Goal: Task Accomplishment & Management: Complete application form

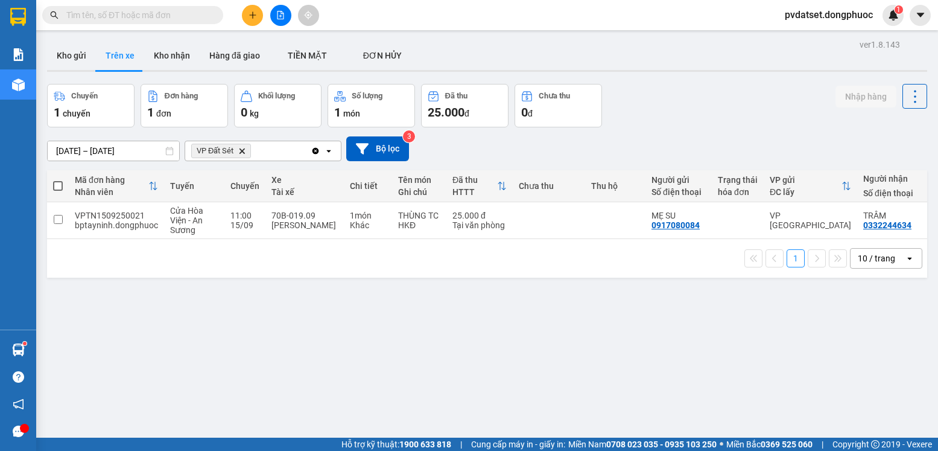
click at [59, 53] on button "Kho gửi" at bounding box center [71, 55] width 49 height 29
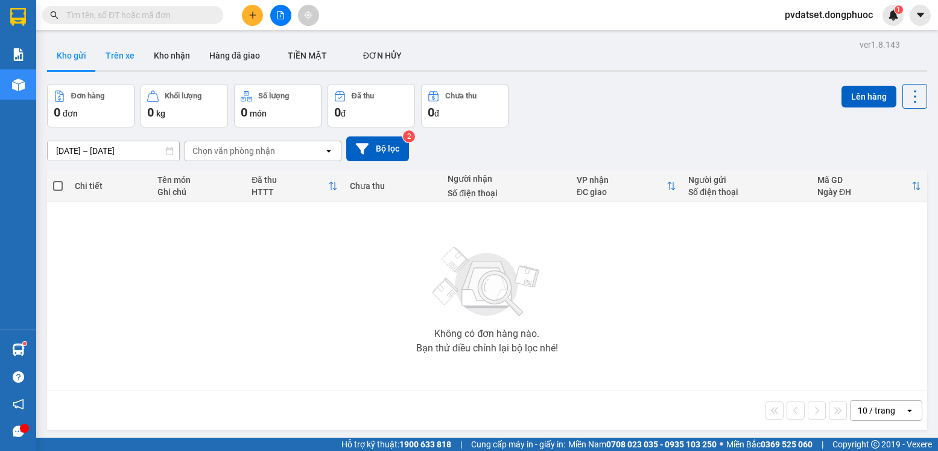
click at [116, 46] on button "Trên xe" at bounding box center [120, 55] width 48 height 29
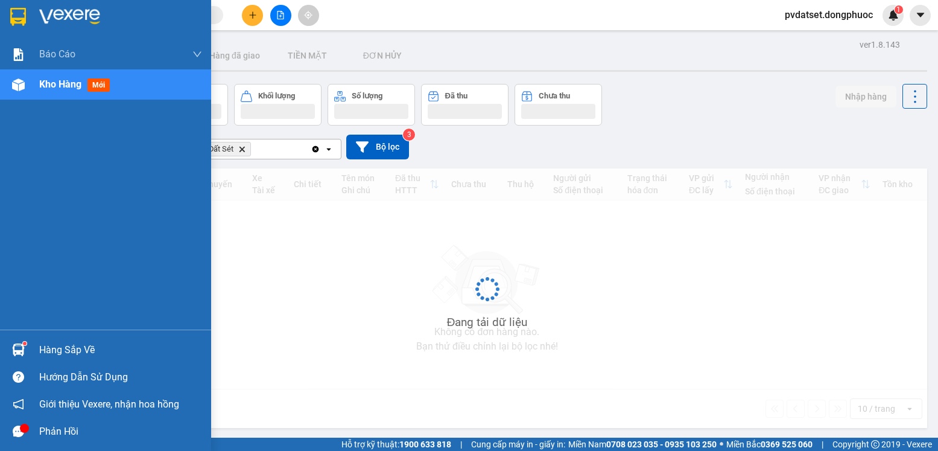
click at [23, 343] on div at bounding box center [18, 349] width 21 height 21
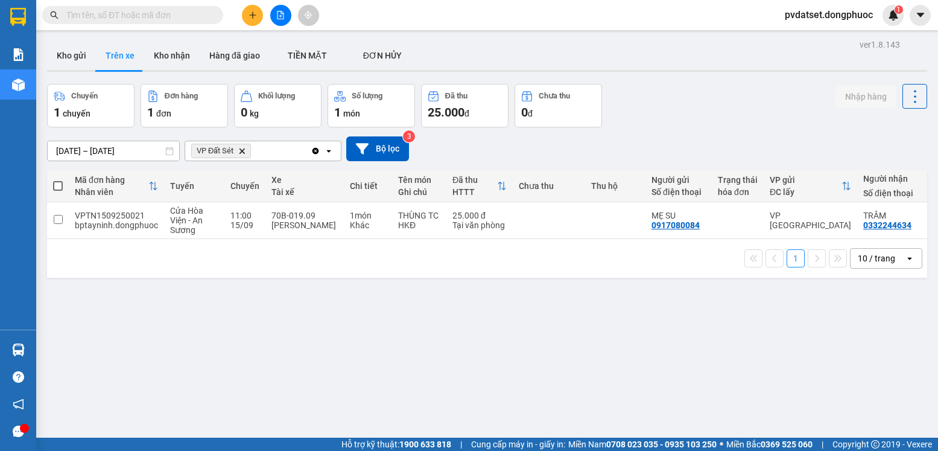
click at [646, 321] on section "Kết quả tìm kiếm ( 0 ) Bộ lọc Ngày tạo đơn gần nhất No Data pvdatset.dongphuoc …" at bounding box center [469, 225] width 938 height 451
click at [79, 43] on button "Kho gửi" at bounding box center [71, 55] width 49 height 29
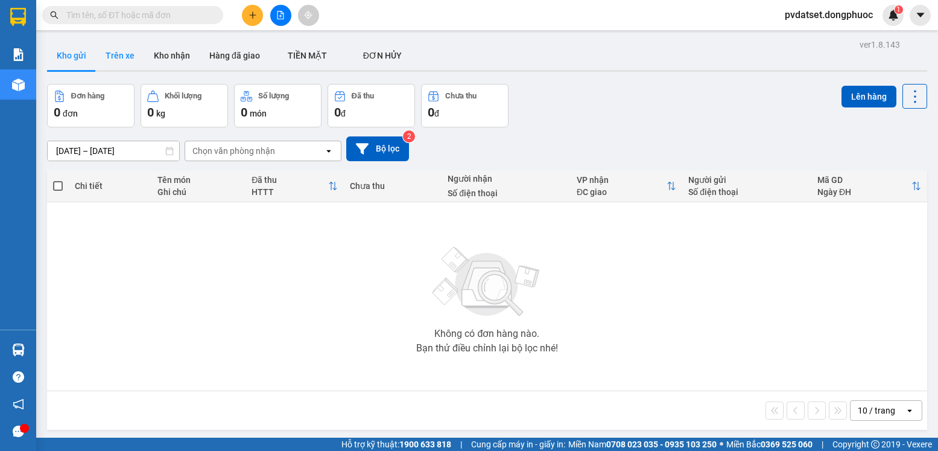
click at [121, 56] on button "Trên xe" at bounding box center [120, 55] width 48 height 29
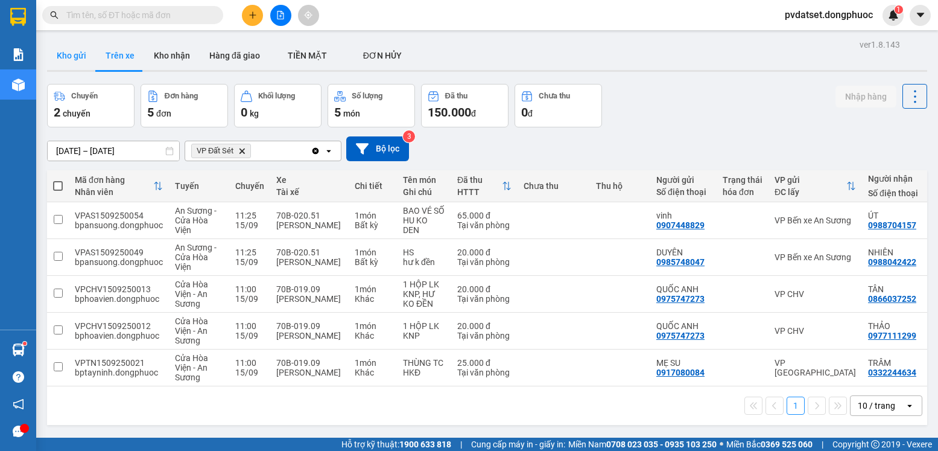
click at [77, 57] on button "Kho gửi" at bounding box center [71, 55] width 49 height 29
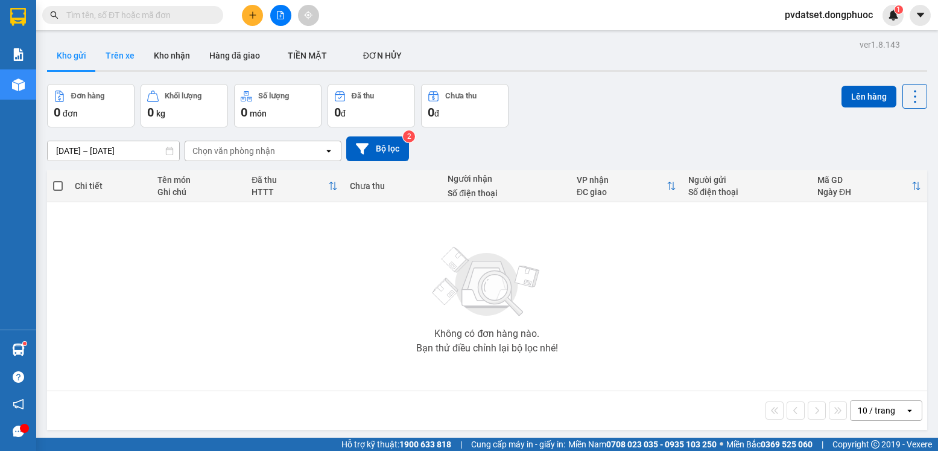
click at [116, 60] on button "Trên xe" at bounding box center [120, 55] width 48 height 29
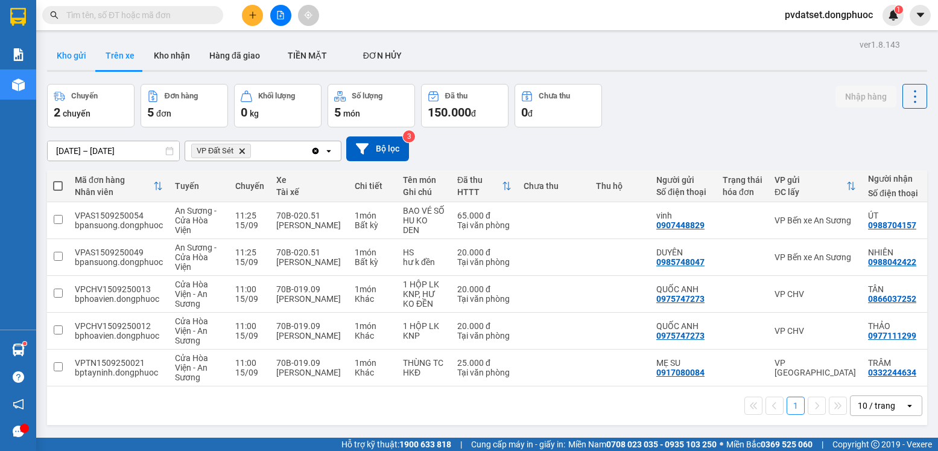
click at [80, 63] on button "Kho gửi" at bounding box center [71, 55] width 49 height 29
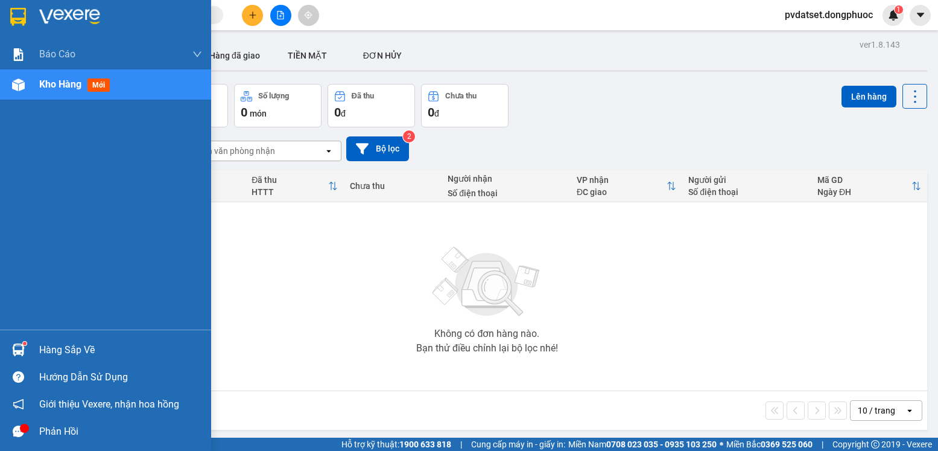
click at [31, 348] on div "Hàng sắp về" at bounding box center [105, 349] width 211 height 27
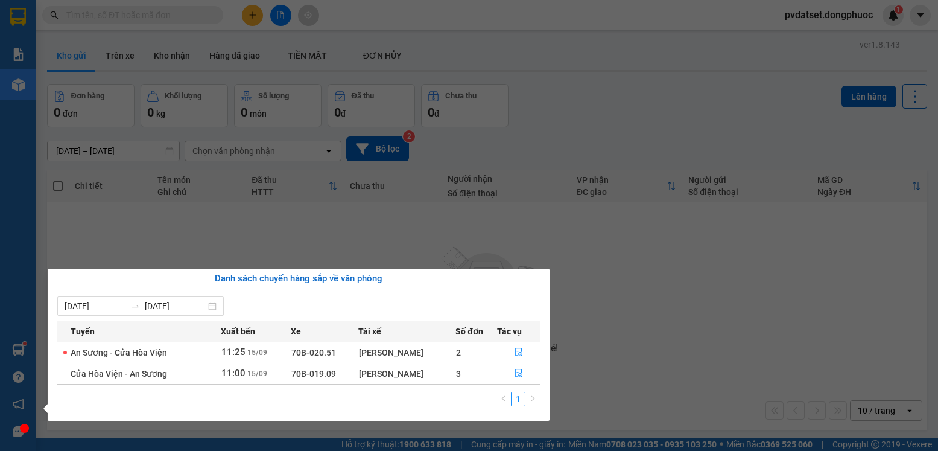
click at [655, 324] on section "Kết quả tìm kiếm ( 0 ) Bộ lọc Ngày tạo đơn gần nhất No Data pvdatset.dongphuoc …" at bounding box center [469, 225] width 938 height 451
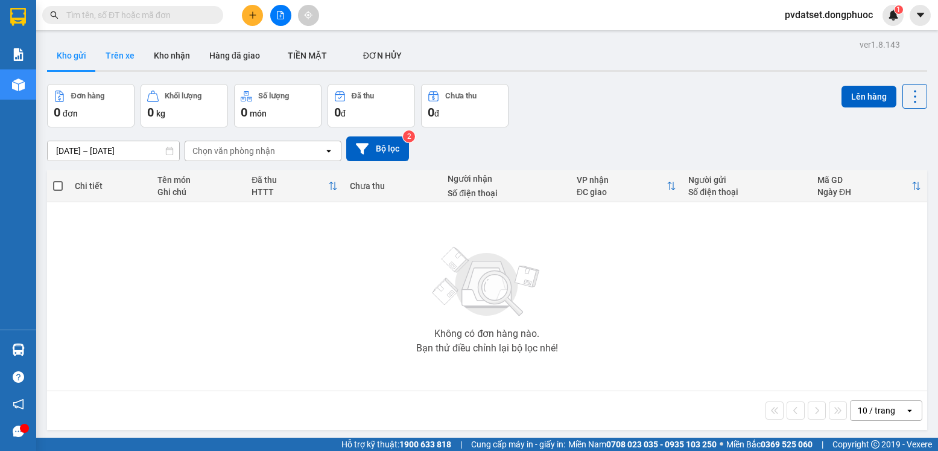
drag, startPoint x: 100, startPoint y: 49, endPoint x: 107, endPoint y: 49, distance: 7.3
click at [106, 49] on button "Trên xe" at bounding box center [120, 55] width 48 height 29
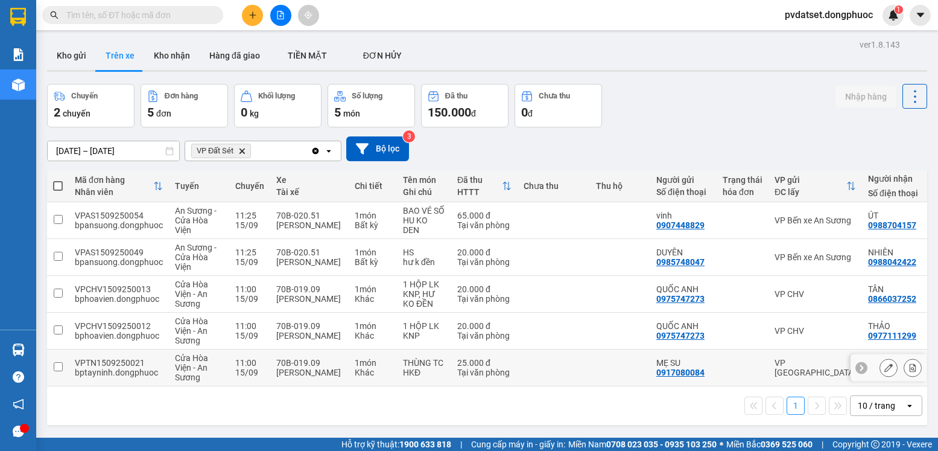
click at [325, 358] on div "70B-019.09" at bounding box center [309, 363] width 66 height 10
checkbox input "true"
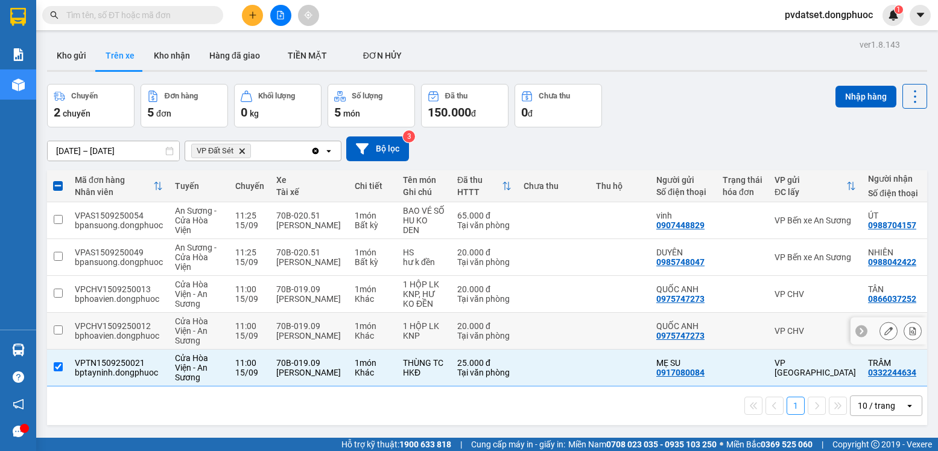
click at [326, 331] on div "[PERSON_NAME]" at bounding box center [309, 336] width 66 height 10
checkbox input "true"
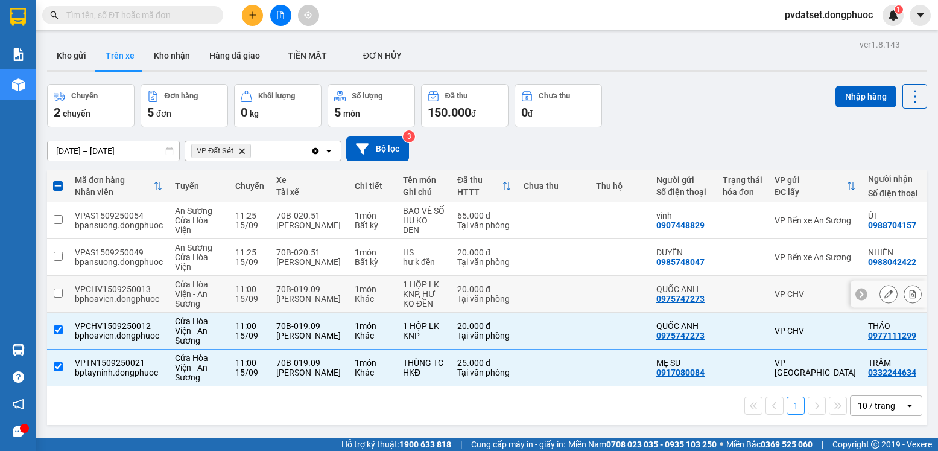
click at [335, 294] on div "[PERSON_NAME]" at bounding box center [309, 299] width 66 height 10
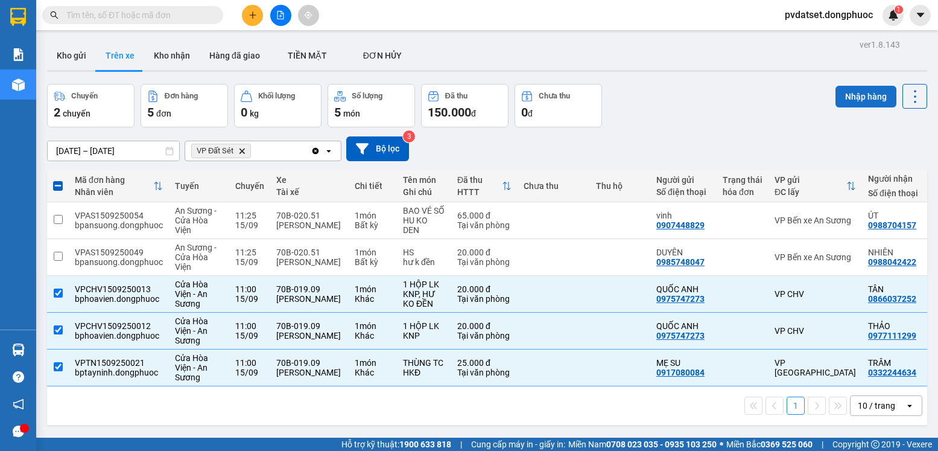
click at [840, 92] on button "Nhập hàng" at bounding box center [866, 97] width 61 height 22
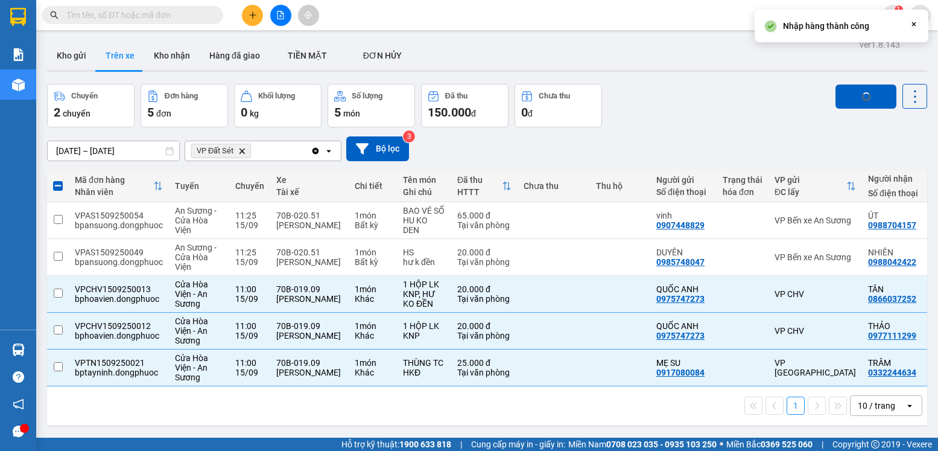
checkbox input "false"
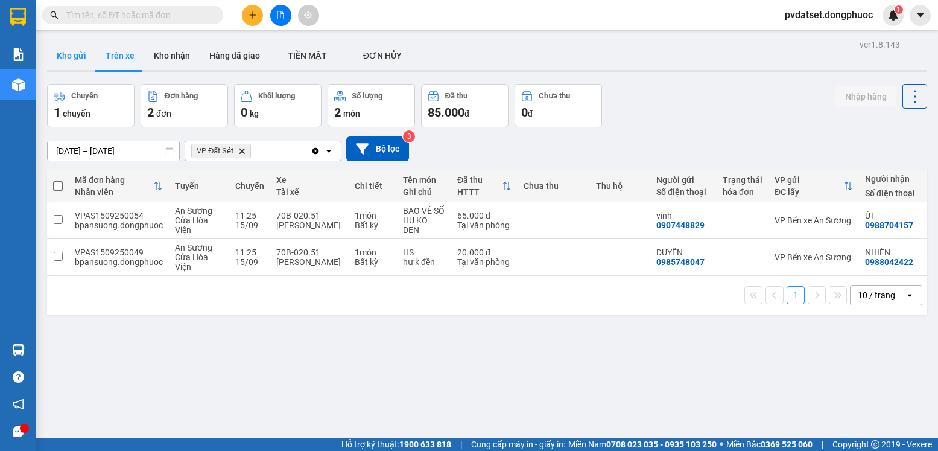
click at [77, 53] on button "Kho gửi" at bounding box center [71, 55] width 49 height 29
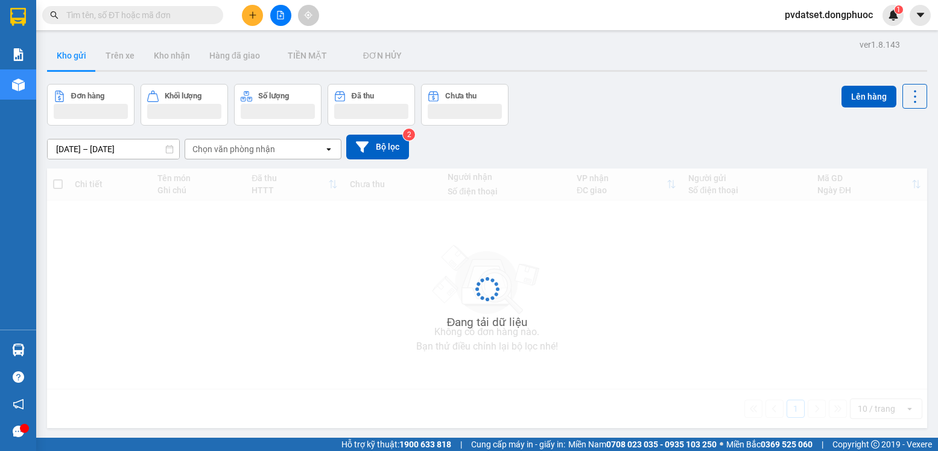
click at [253, 21] on button at bounding box center [252, 15] width 21 height 21
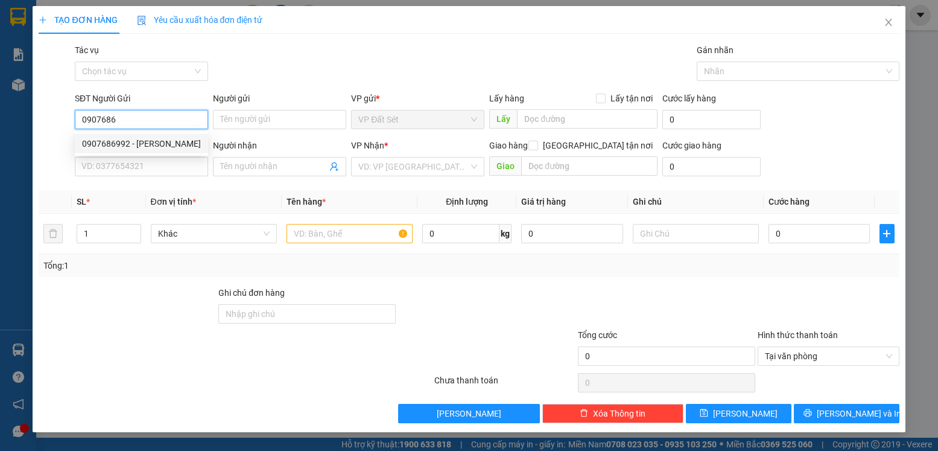
click at [161, 150] on div "0907686992 - [PERSON_NAME]" at bounding box center [141, 143] width 119 height 13
type input "0907686992"
type input "Hồng"
type input "0779273085"
type input "KHANH"
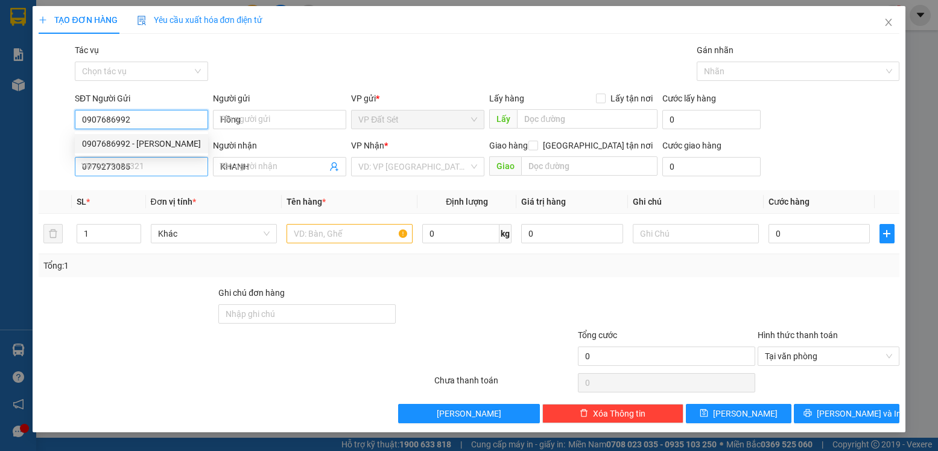
type input "20.000"
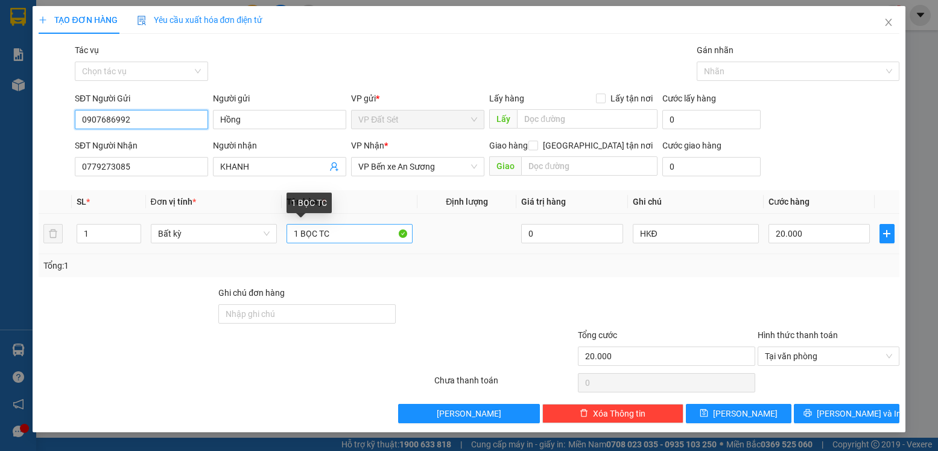
type input "0907686992"
drag, startPoint x: 342, startPoint y: 235, endPoint x: 320, endPoint y: 237, distance: 21.3
click at [320, 237] on input "1 BỌC TC" at bounding box center [350, 233] width 126 height 19
type input "1 BỌC CHÌA KHÓA"
click at [514, 275] on div "Tổng: 1" at bounding box center [469, 265] width 861 height 23
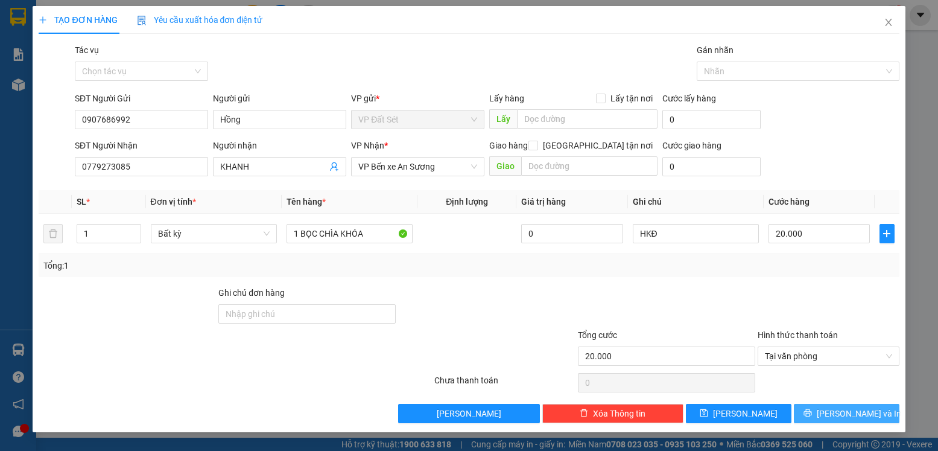
click at [839, 415] on span "[PERSON_NAME] và In" at bounding box center [859, 413] width 84 height 13
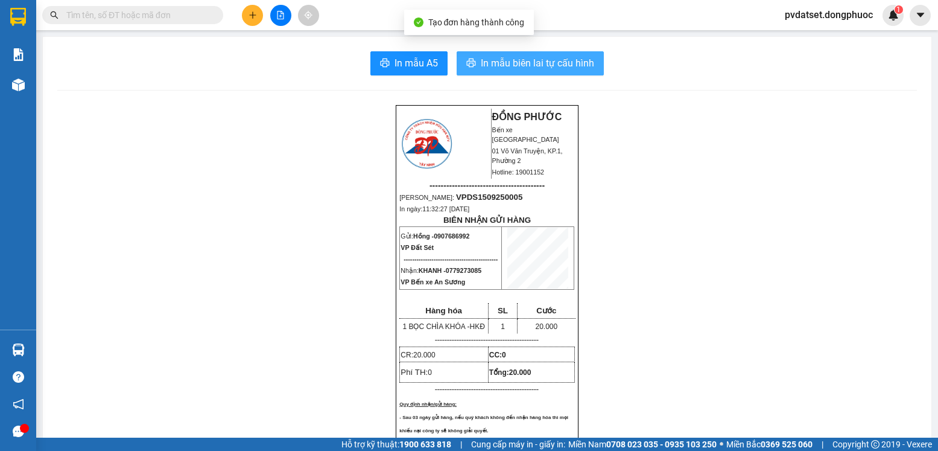
click at [564, 65] on span "In mẫu biên lai tự cấu hình" at bounding box center [537, 63] width 113 height 15
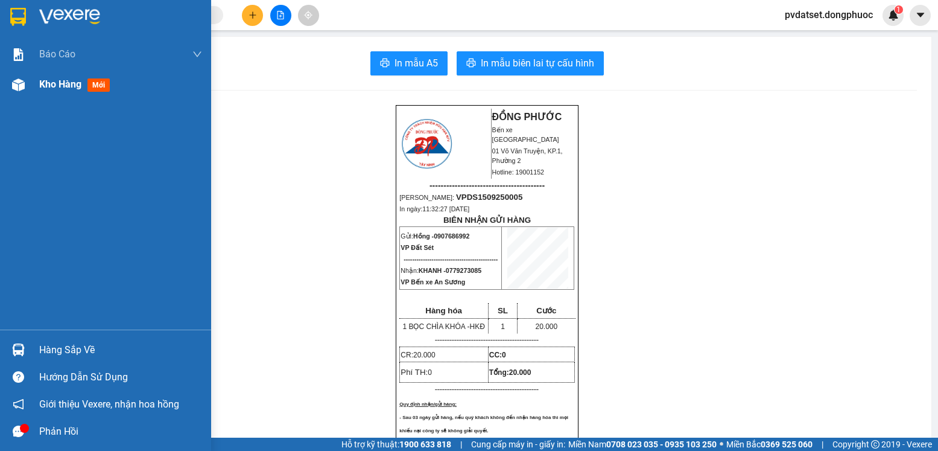
drag, startPoint x: 68, startPoint y: 81, endPoint x: 200, endPoint y: 3, distance: 153.7
click at [69, 81] on span "Kho hàng" at bounding box center [60, 83] width 42 height 11
